Goal: Information Seeking & Learning: Learn about a topic

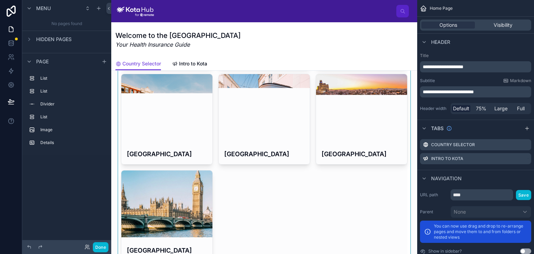
scroll to position [258, 0]
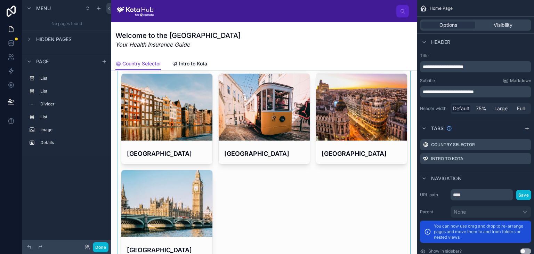
click at [166, 204] on div at bounding box center [264, 70] width 295 height 385
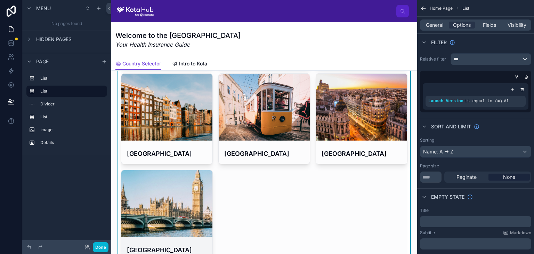
drag, startPoint x: 166, startPoint y: 204, endPoint x: 160, endPoint y: 213, distance: 10.9
click at [160, 213] on div at bounding box center [166, 203] width 91 height 67
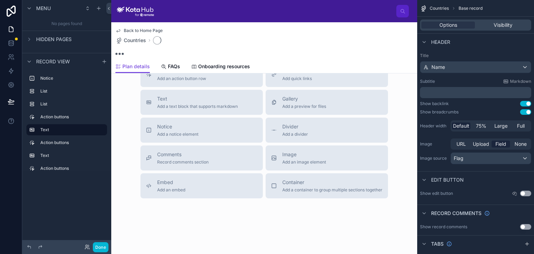
scroll to position [252, 0]
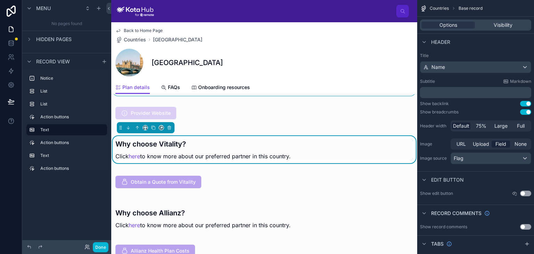
scroll to position [271, 0]
click at [135, 155] on link "here" at bounding box center [134, 156] width 11 height 7
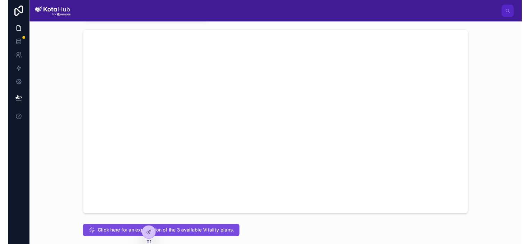
scroll to position [29, 0]
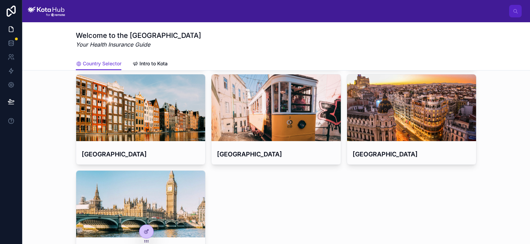
scroll to position [300, 0]
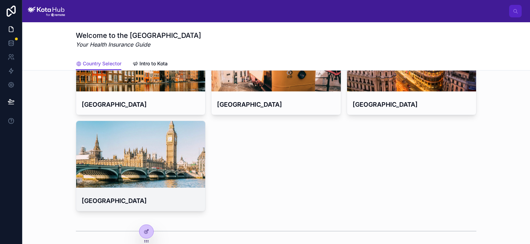
click at [159, 169] on div at bounding box center [140, 154] width 129 height 67
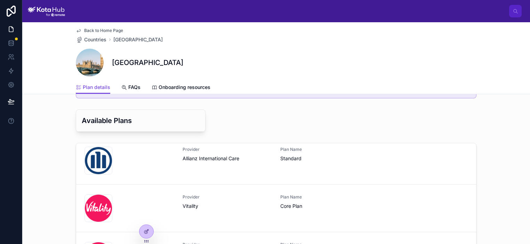
scroll to position [55, 0]
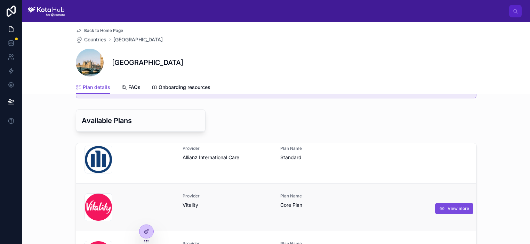
click at [221, 202] on span "Vitality" at bounding box center [228, 205] width 90 height 7
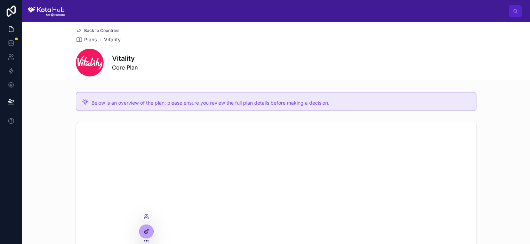
click at [149, 228] on div at bounding box center [146, 231] width 14 height 13
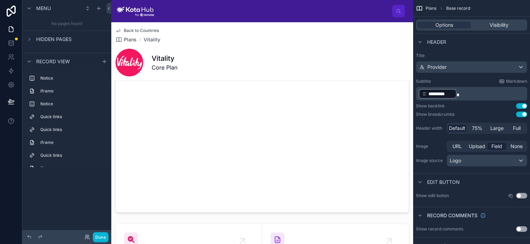
scroll to position [837, 0]
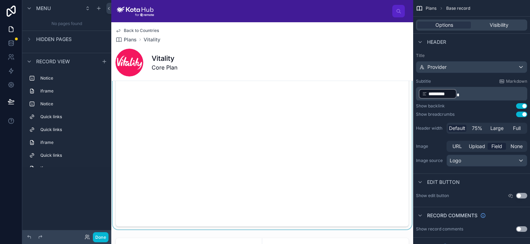
click at [123, 207] on div at bounding box center [262, 135] width 302 height 190
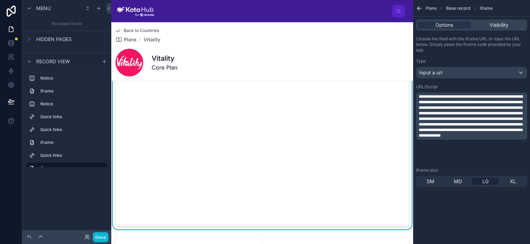
scroll to position [828, 0]
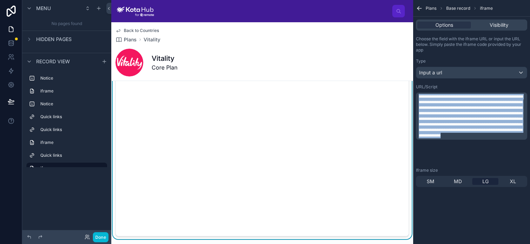
drag, startPoint x: 459, startPoint y: 160, endPoint x: 396, endPoint y: 73, distance: 106.9
click at [396, 73] on div "GL [PERSON_NAME] Back to Countries Plans Vitality Vitality Core Plan Below is a…" at bounding box center [320, 122] width 419 height 244
copy span "**********"
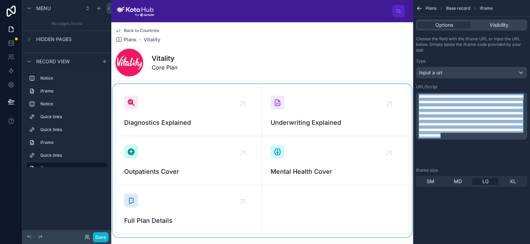
scroll to position [989, 0]
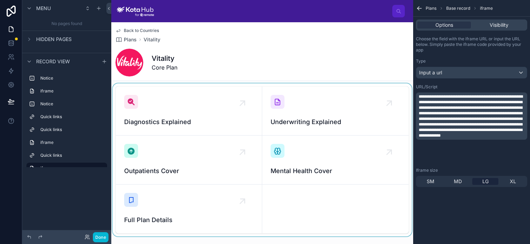
click at [197, 115] on div at bounding box center [262, 159] width 302 height 153
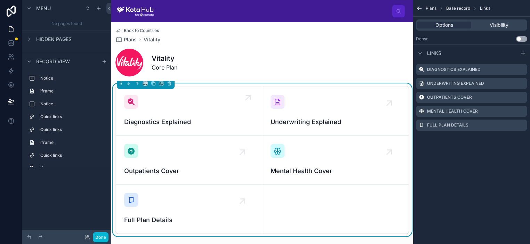
click at [177, 122] on span "Diagnostics Explained" at bounding box center [188, 122] width 129 height 10
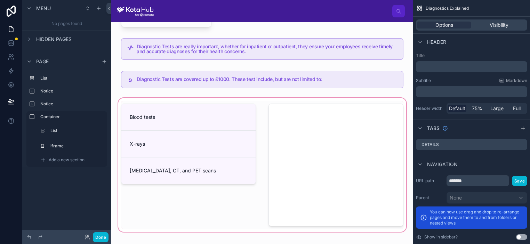
scroll to position [26, 0]
click at [312, 142] on div at bounding box center [262, 164] width 291 height 137
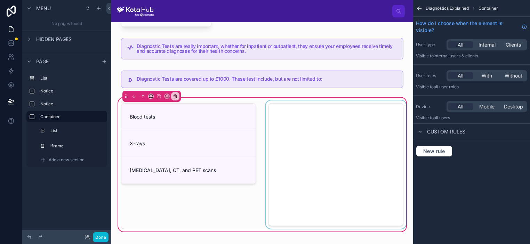
click at [323, 131] on div at bounding box center [335, 165] width 143 height 128
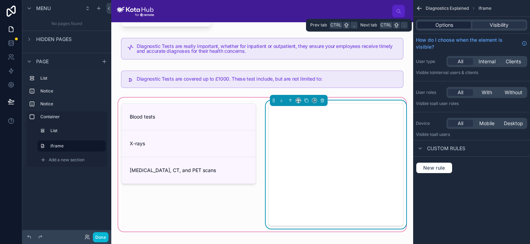
click at [446, 23] on span "Options" at bounding box center [444, 25] width 18 height 7
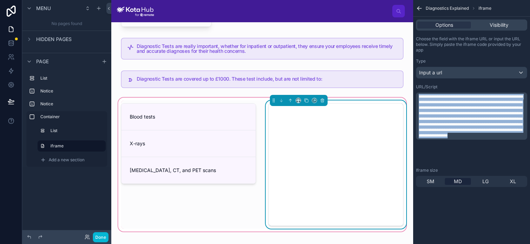
drag, startPoint x: 447, startPoint y: 158, endPoint x: 412, endPoint y: 64, distance: 99.8
click at [412, 64] on div "GL [PERSON_NAME] Diagnostics Explained Diagnostic Tests are really important, w…" at bounding box center [320, 122] width 419 height 244
copy span "**********"
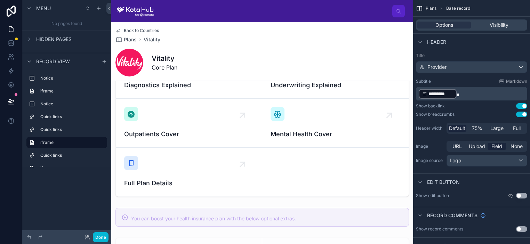
scroll to position [1036, 0]
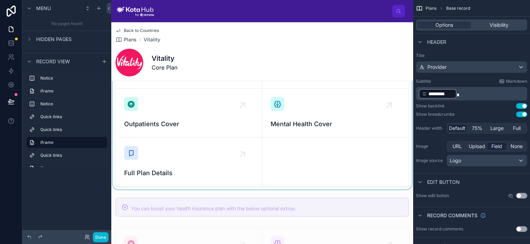
drag, startPoint x: 193, startPoint y: 116, endPoint x: 180, endPoint y: 124, distance: 15.6
click at [180, 124] on div at bounding box center [262, 113] width 302 height 153
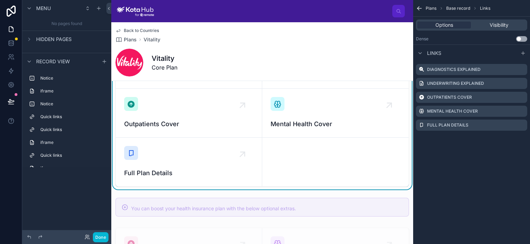
click at [180, 124] on span "Outpatients Cover" at bounding box center [188, 124] width 129 height 10
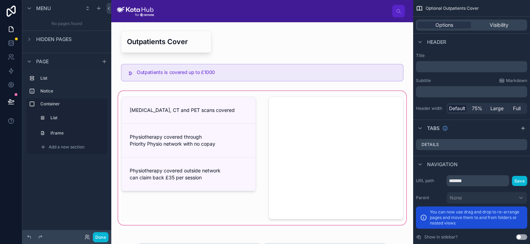
click at [351, 137] on div at bounding box center [262, 158] width 291 height 137
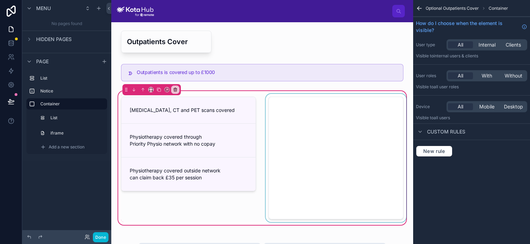
click at [339, 133] on div at bounding box center [335, 158] width 143 height 128
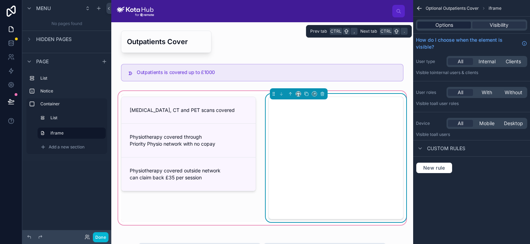
click at [458, 27] on div "Options" at bounding box center [444, 25] width 54 height 7
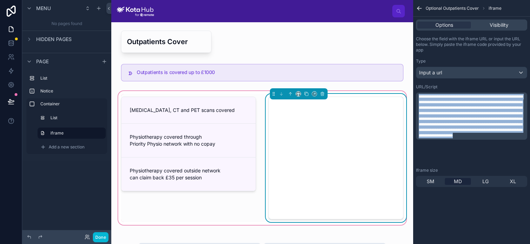
drag, startPoint x: 446, startPoint y: 155, endPoint x: 408, endPoint y: 66, distance: 96.8
click at [408, 66] on div "GL [PERSON_NAME] Outpatients Cover Outpatients is covered up to £1000 [MEDICAL_…" at bounding box center [320, 122] width 419 height 244
copy span "**********"
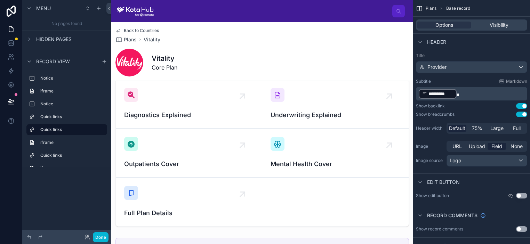
scroll to position [989, 0]
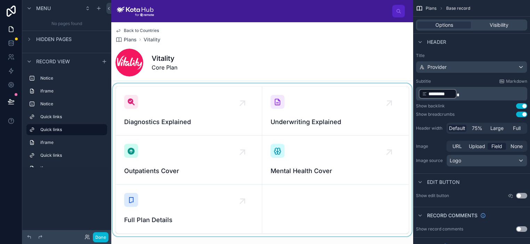
click at [320, 158] on div at bounding box center [262, 159] width 302 height 153
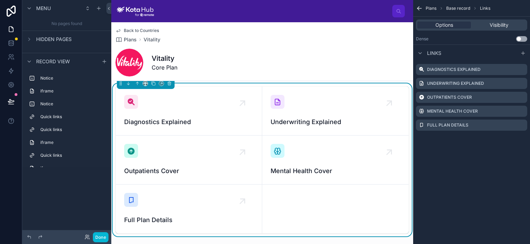
click at [311, 159] on div "Mental Health Cover" at bounding box center [336, 160] width 130 height 32
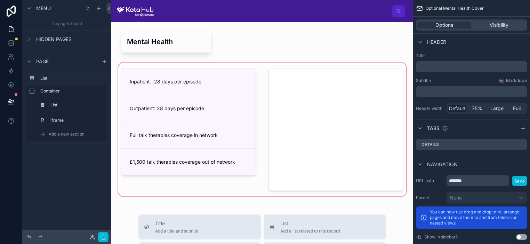
click at [332, 123] on div at bounding box center [262, 129] width 291 height 137
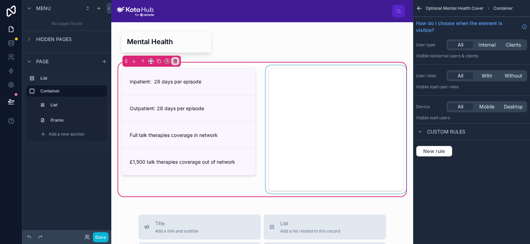
click at [344, 125] on div at bounding box center [335, 129] width 143 height 128
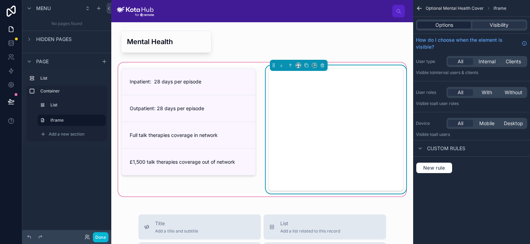
click at [440, 25] on span "Options" at bounding box center [444, 25] width 18 height 7
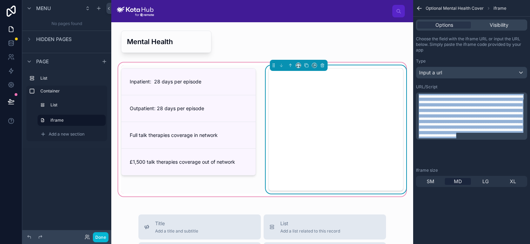
drag, startPoint x: 441, startPoint y: 160, endPoint x: 412, endPoint y: 78, distance: 86.3
click at [412, 78] on div "GL [PERSON_NAME] Mental Health Inpatient: 28 days per episode Outpatient: 28 da…" at bounding box center [320, 122] width 419 height 244
copy span "**********"
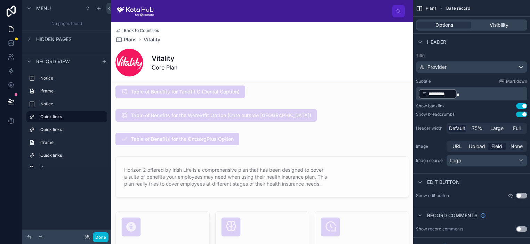
scroll to position [2012, 0]
click at [117, 30] on icon at bounding box center [118, 31] width 3 height 3
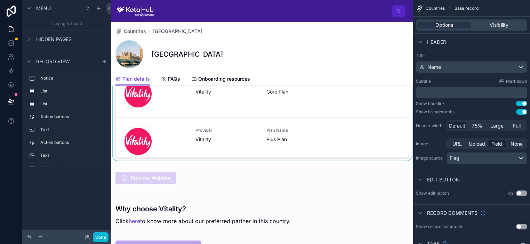
scroll to position [196, 0]
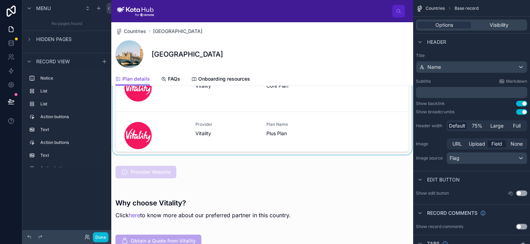
click at [224, 133] on div at bounding box center [262, 62] width 302 height 192
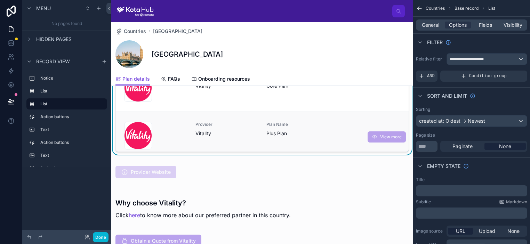
click at [219, 143] on div "Provider Vitality" at bounding box center [226, 136] width 63 height 28
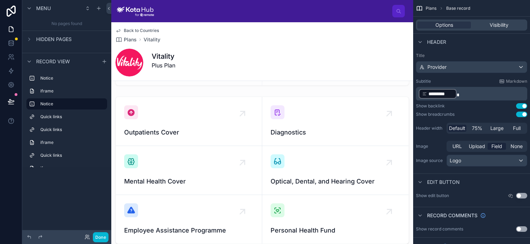
scroll to position [1429, 0]
click at [122, 30] on link "Back to Countries" at bounding box center [136, 31] width 43 height 6
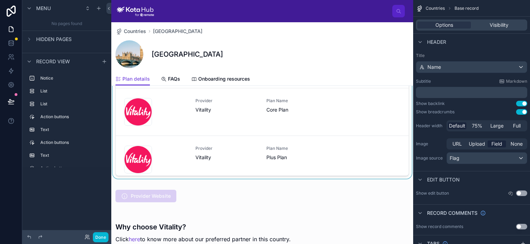
scroll to position [172, 0]
drag, startPoint x: 400, startPoint y: 120, endPoint x: 401, endPoint y: 154, distance: 33.8
click at [401, 154] on div at bounding box center [262, 86] width 302 height 192
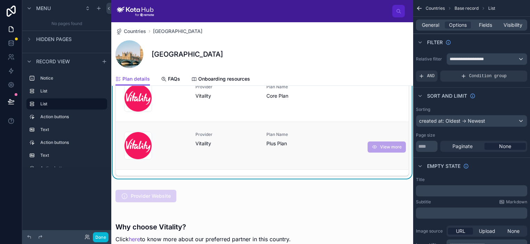
scroll to position [55, 0]
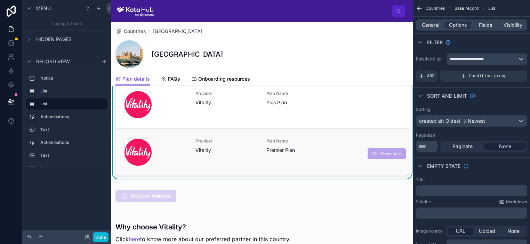
click at [319, 158] on div "Plan Name Premier Plan" at bounding box center [297, 152] width 63 height 28
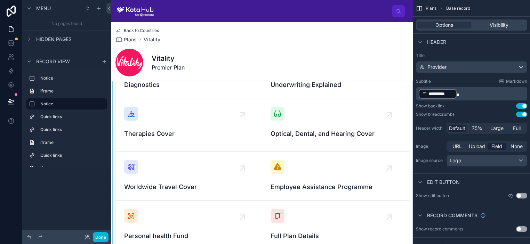
scroll to position [1238, 0]
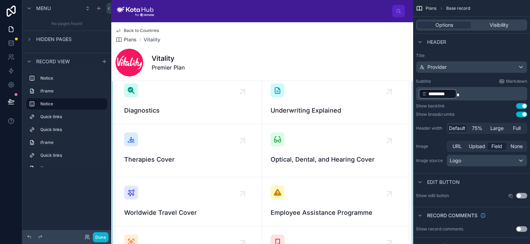
click at [208, 145] on div at bounding box center [262, 150] width 302 height 255
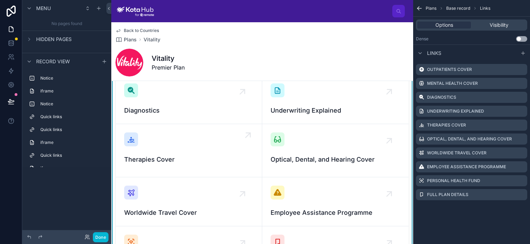
drag, startPoint x: 208, startPoint y: 145, endPoint x: 188, endPoint y: 145, distance: 20.5
click at [188, 145] on div "Therapies Cover" at bounding box center [188, 151] width 129 height 36
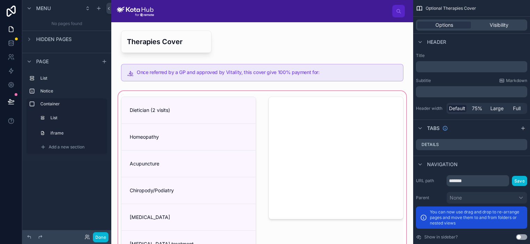
click at [311, 152] on div at bounding box center [262, 179] width 291 height 178
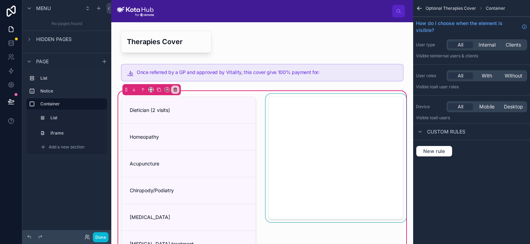
click at [328, 139] on div at bounding box center [335, 178] width 143 height 169
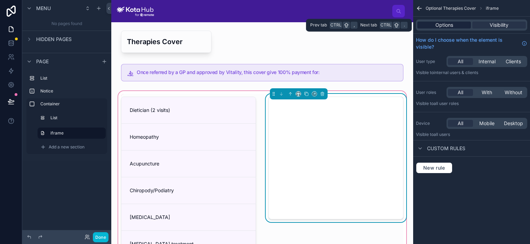
click at [443, 27] on span "Options" at bounding box center [444, 25] width 18 height 7
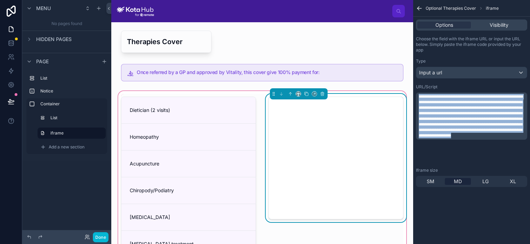
drag, startPoint x: 444, startPoint y: 158, endPoint x: 410, endPoint y: 79, distance: 86.3
click at [410, 79] on div "GL [PERSON_NAME] Therapies Cover Once referred by a GP and approved by Vitality…" at bounding box center [320, 122] width 419 height 244
copy span "**********"
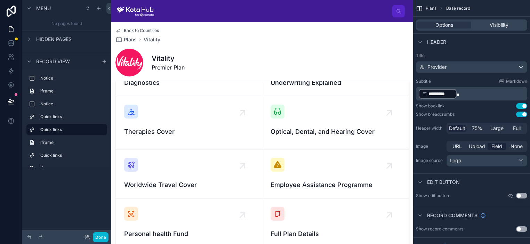
scroll to position [1244, 0]
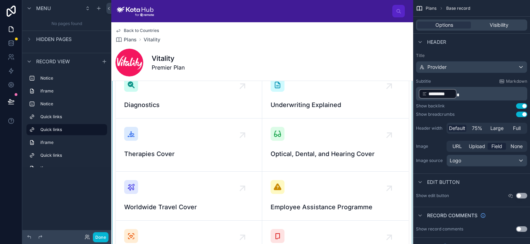
click at [311, 142] on div at bounding box center [262, 144] width 302 height 255
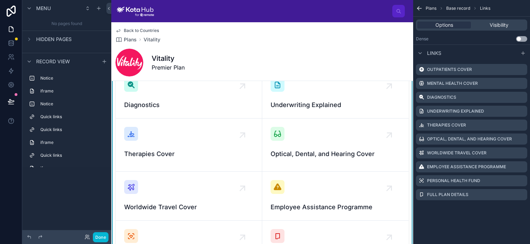
click at [306, 146] on div "Optical, Dental, and Hearing Cover" at bounding box center [336, 143] width 130 height 32
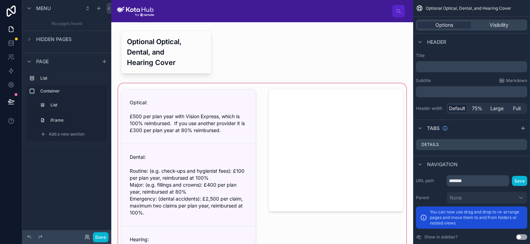
click at [303, 151] on div at bounding box center [262, 179] width 291 height 195
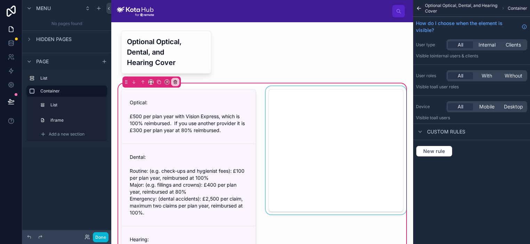
click at [320, 134] on div at bounding box center [335, 179] width 143 height 186
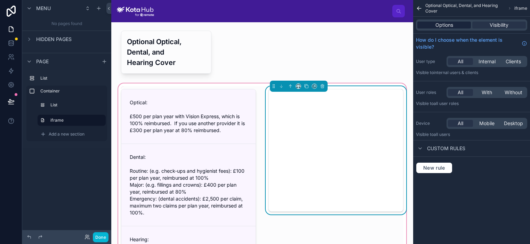
click at [447, 23] on span "Options" at bounding box center [444, 25] width 18 height 7
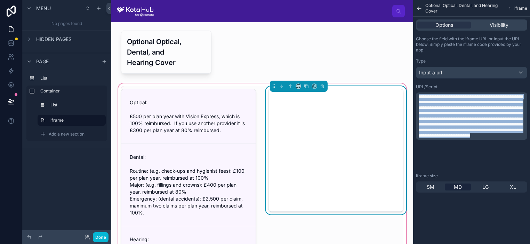
drag, startPoint x: 447, startPoint y: 164, endPoint x: 410, endPoint y: 76, distance: 94.8
click at [410, 76] on div "GL [PERSON_NAME] Optional Optical, Dental, and Hearing Cover Optical: £500 per …" at bounding box center [320, 122] width 419 height 244
copy span "**********"
